Goal: Task Accomplishment & Management: Complete application form

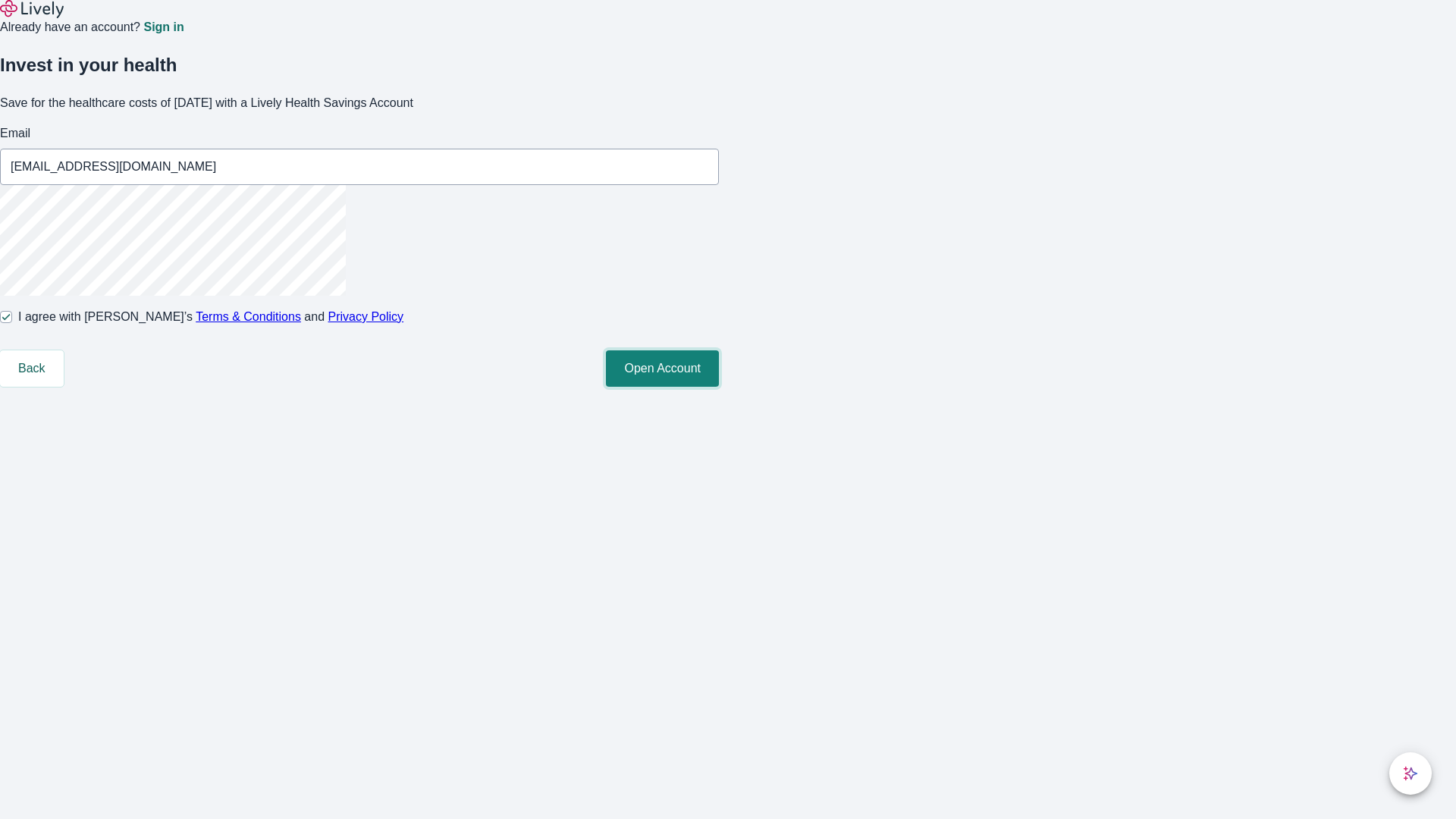
click at [718, 387] on button "Open Account" at bounding box center [662, 368] width 113 height 36
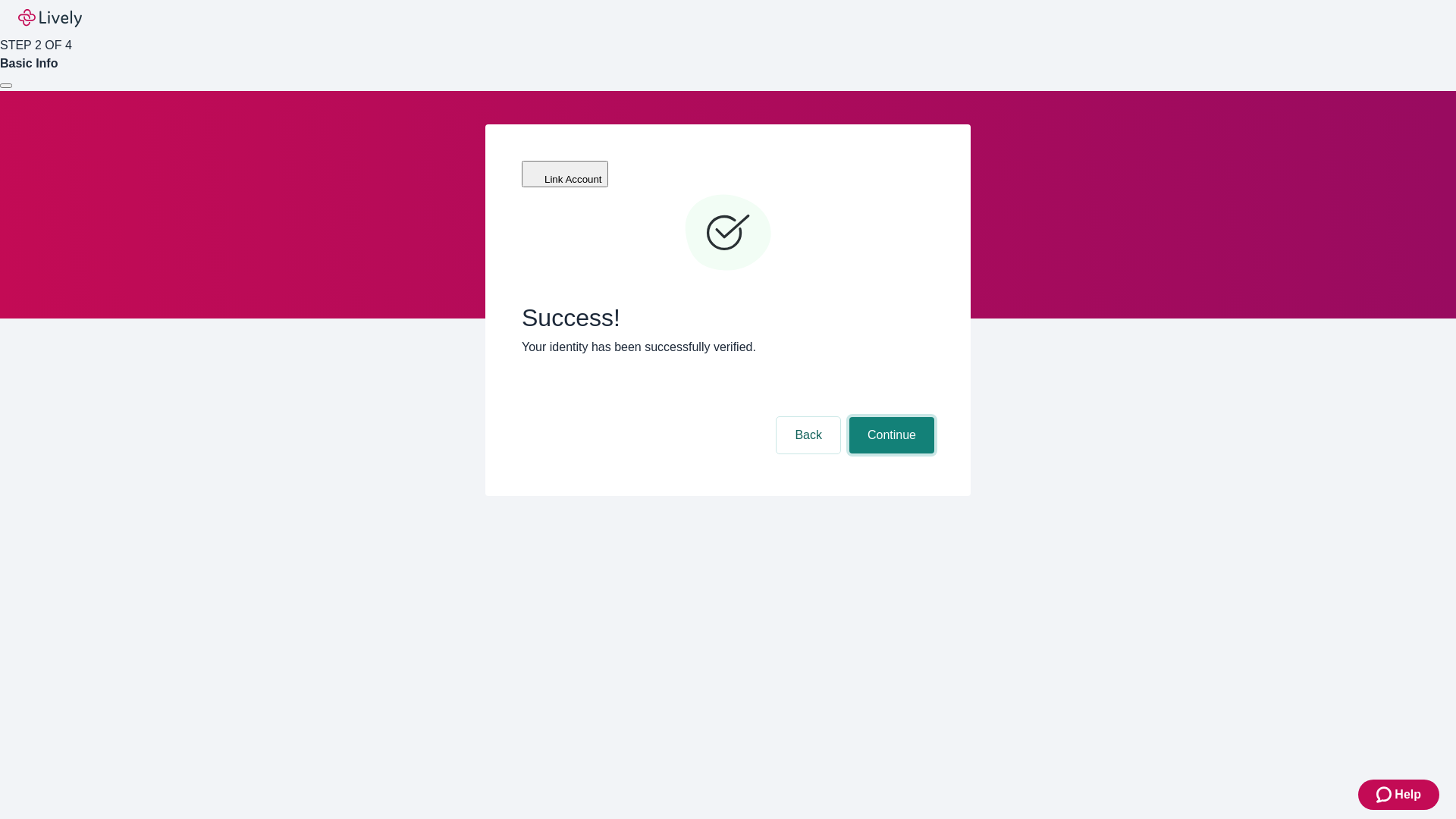
click at [890, 417] on button "Continue" at bounding box center [891, 435] width 85 height 36
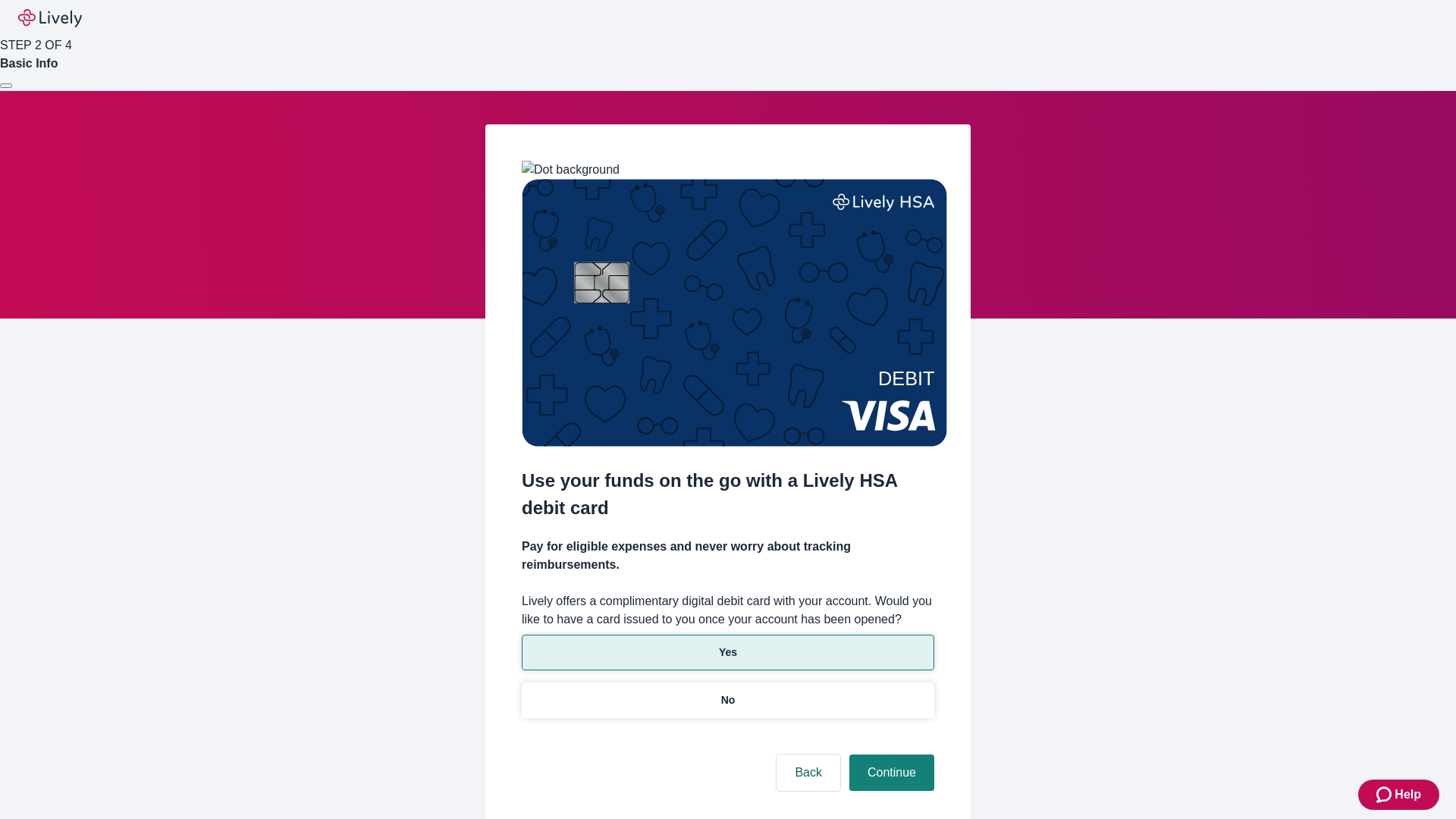
click at [727, 645] on p "Yes" at bounding box center [727, 653] width 18 height 16
click at [890, 754] on button "Continue" at bounding box center [891, 772] width 85 height 36
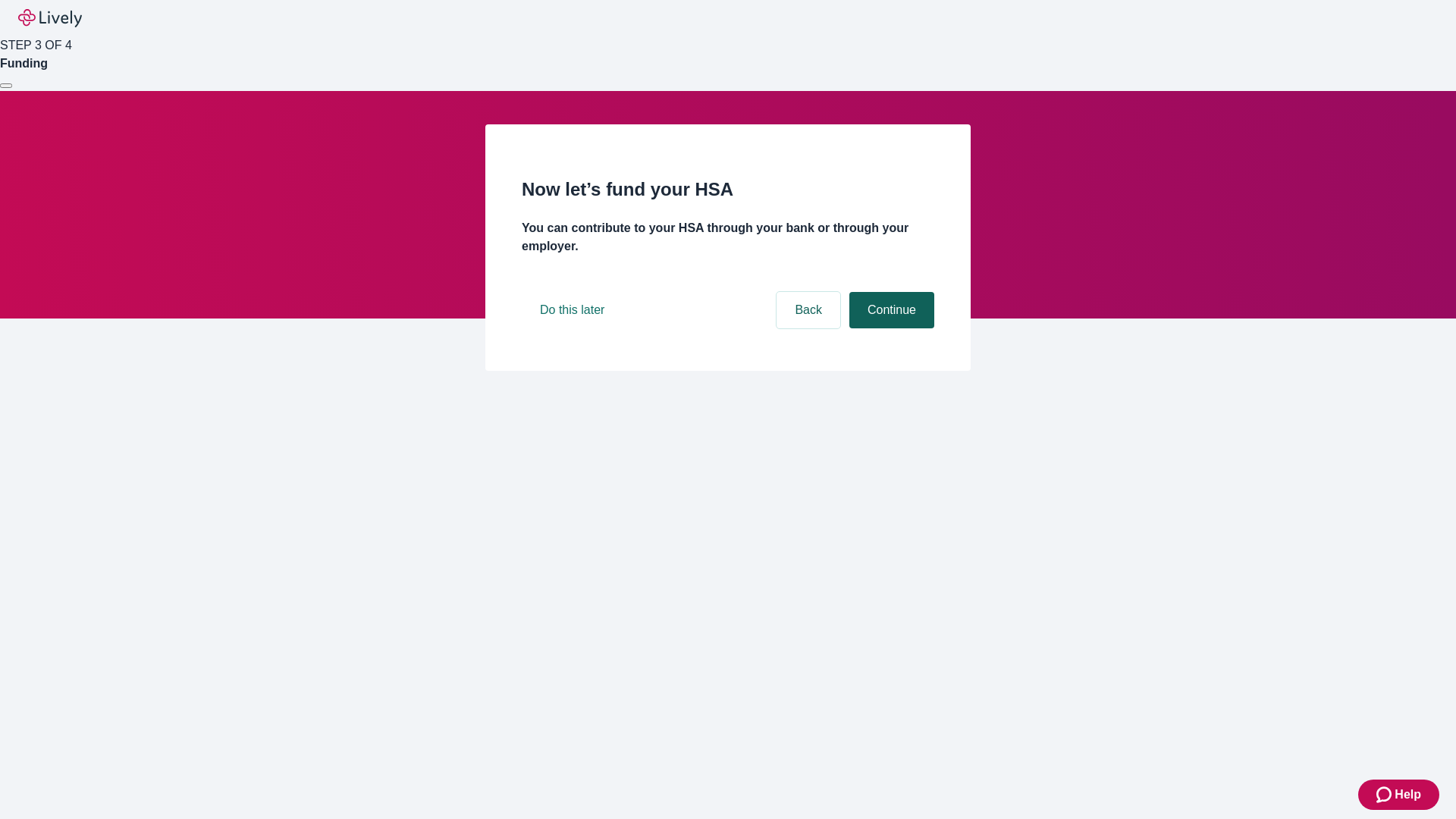
click at [890, 328] on button "Continue" at bounding box center [891, 310] width 85 height 36
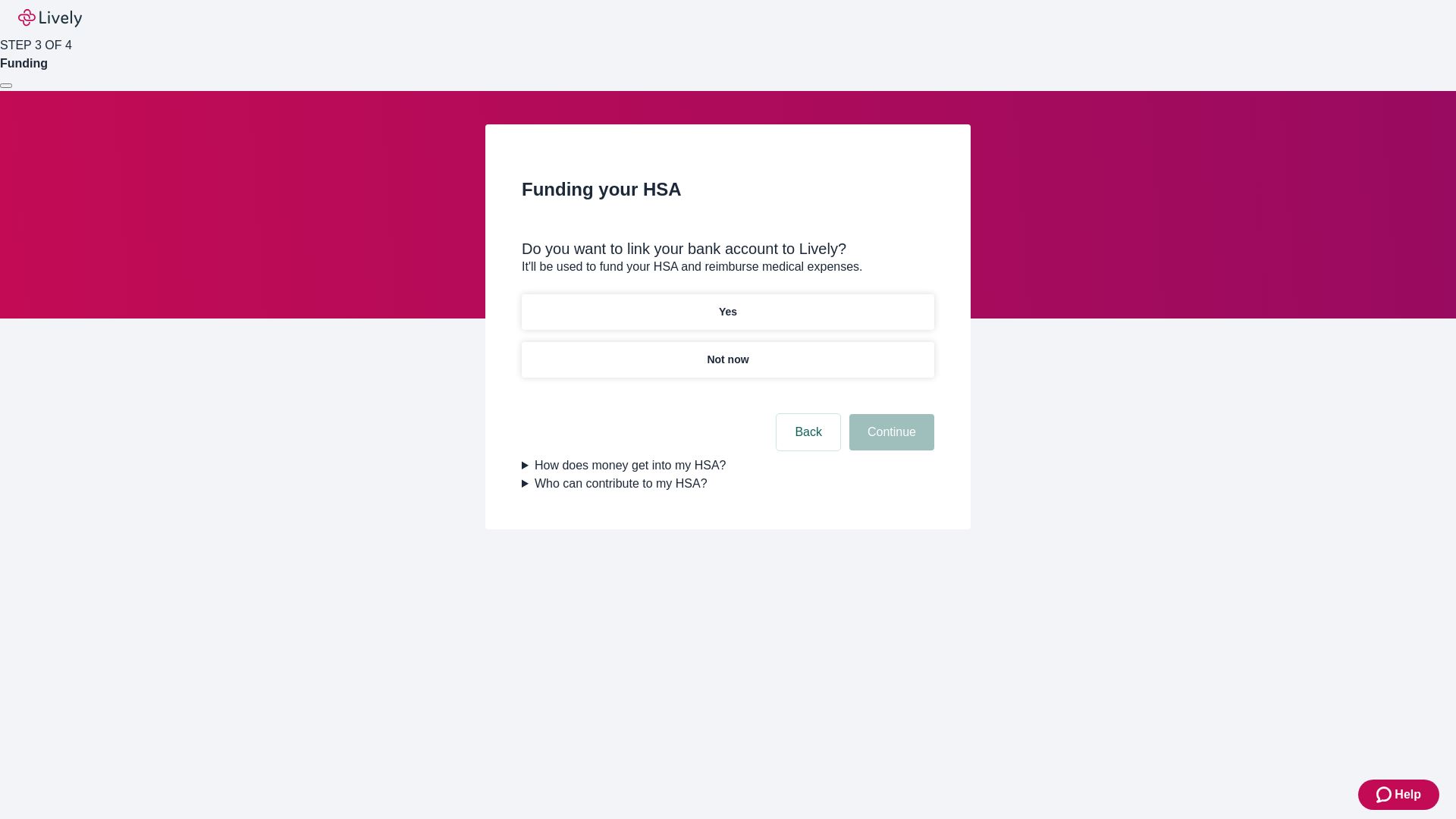
click at [727, 352] on p "Not now" at bounding box center [727, 360] width 42 height 16
click at [890, 441] on button "Continue" at bounding box center [891, 432] width 85 height 36
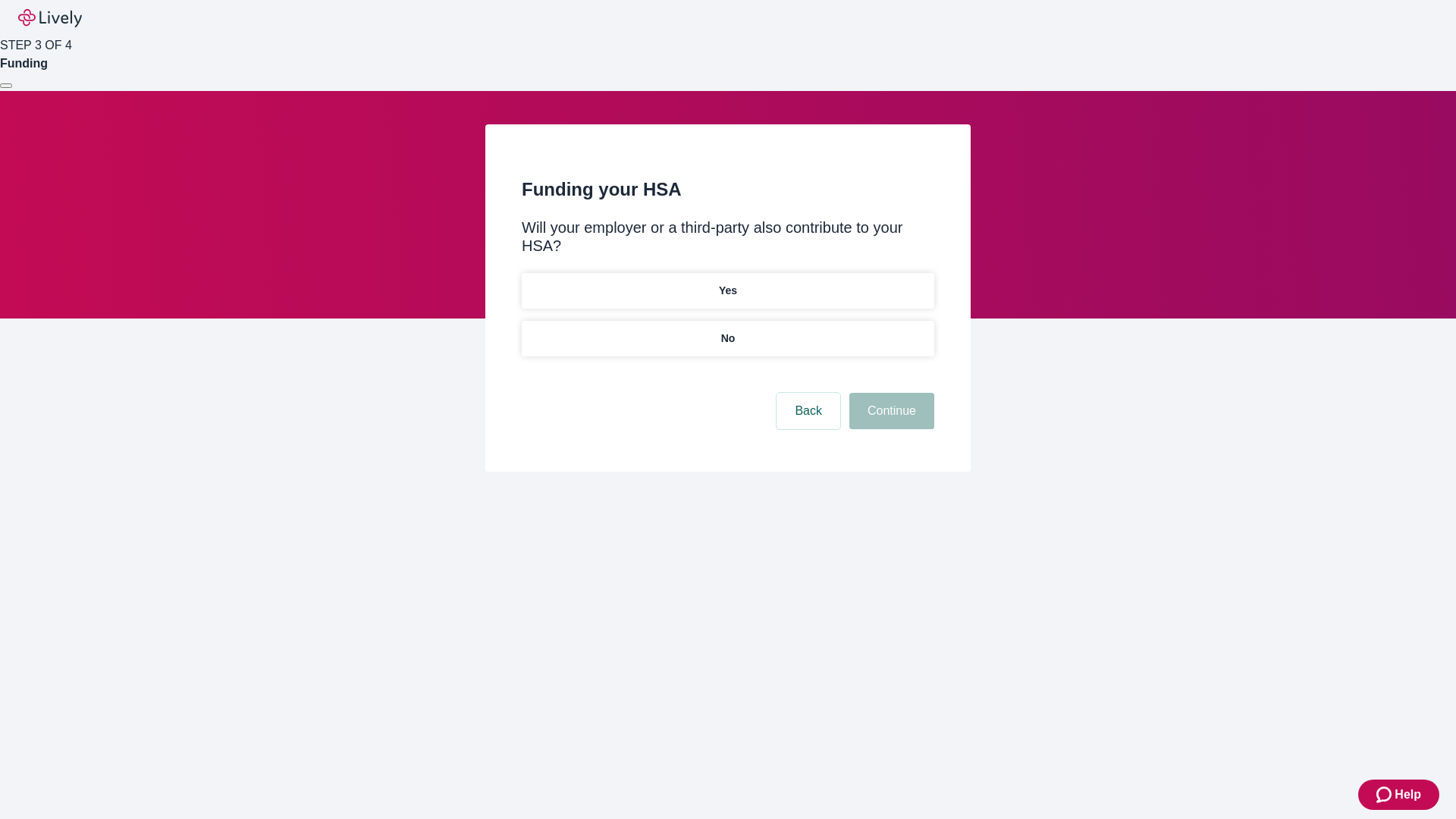
click at [727, 330] on p "No" at bounding box center [728, 338] width 14 height 16
click at [890, 393] on button "Continue" at bounding box center [891, 411] width 85 height 36
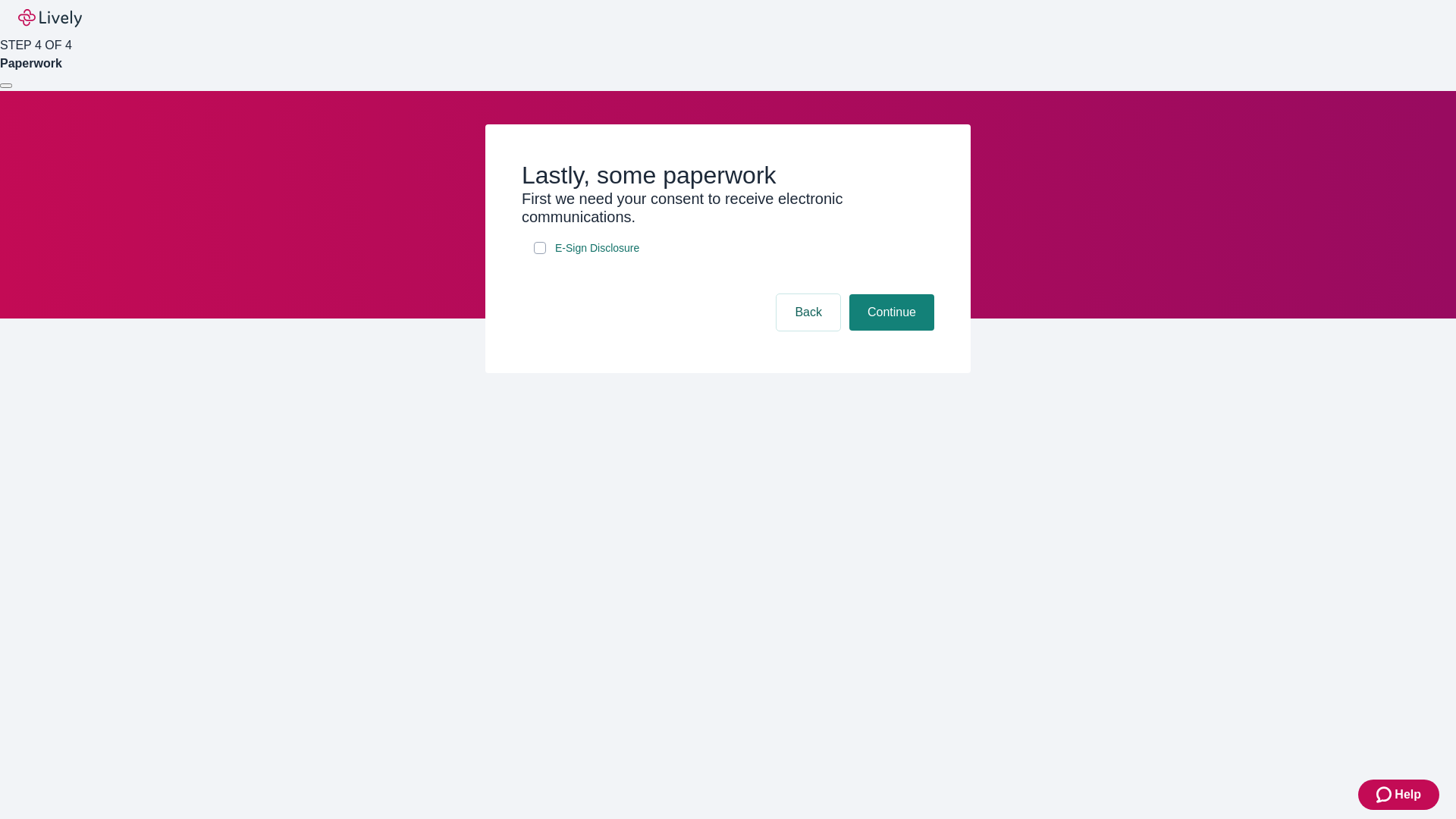
click at [540, 254] on input "E-Sign Disclosure" at bounding box center [539, 247] width 12 height 12
checkbox input "true"
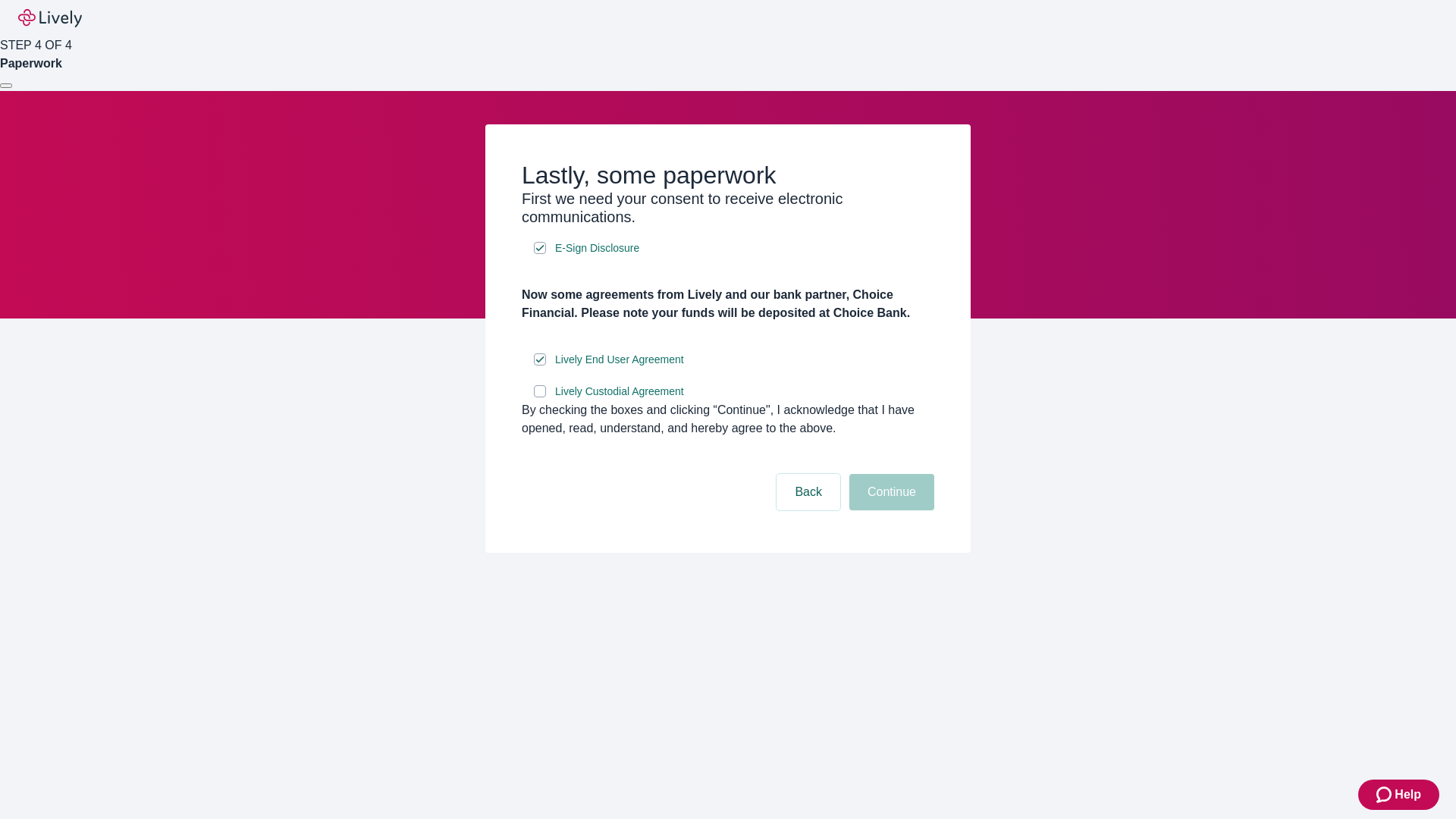
click at [540, 398] on input "Lively Custodial Agreement" at bounding box center [539, 390] width 12 height 12
checkbox input "true"
click at [890, 510] on button "Continue" at bounding box center [891, 492] width 85 height 36
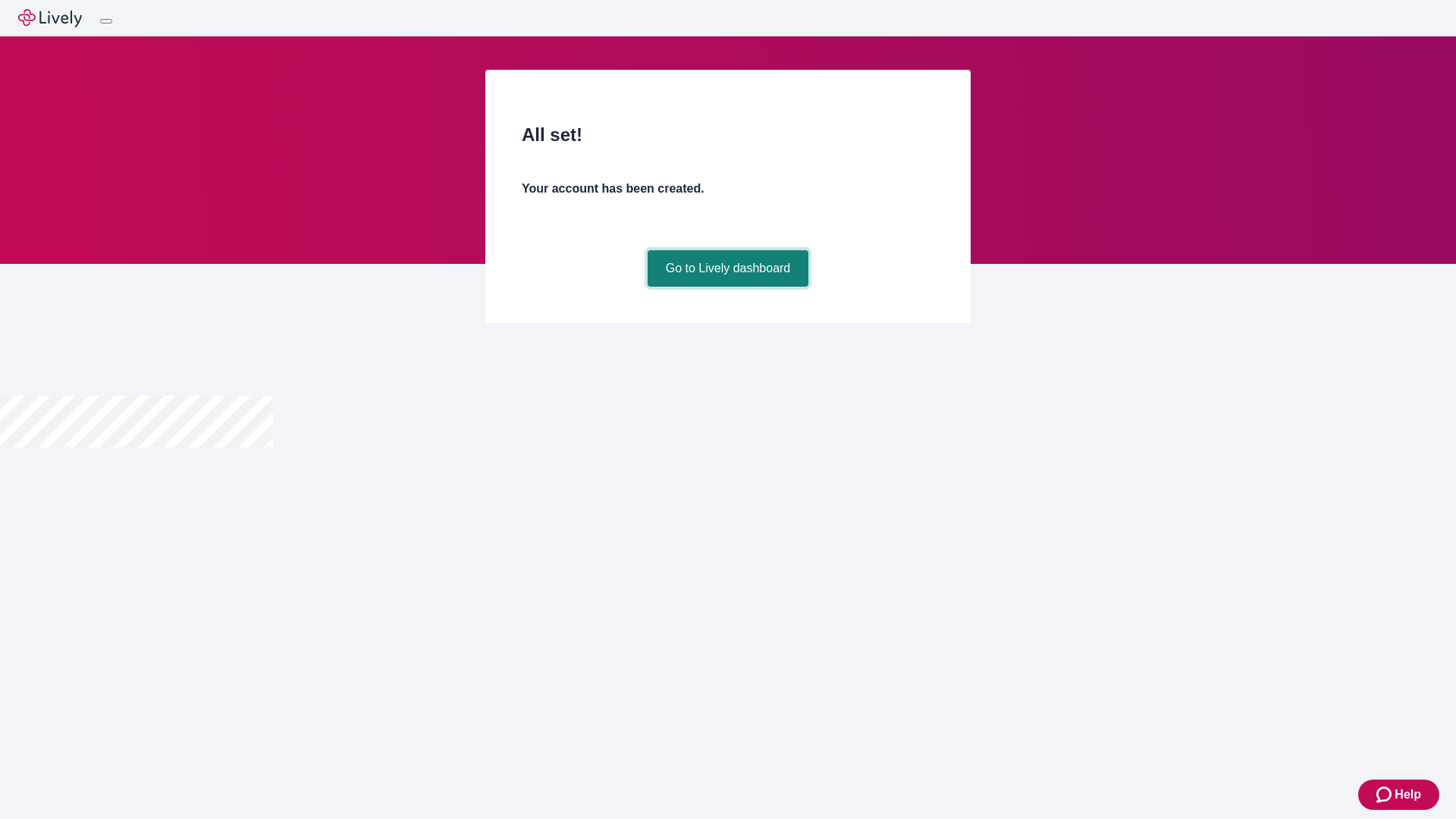
click at [727, 287] on link "Go to Lively dashboard" at bounding box center [728, 269] width 162 height 36
